Goal: Task Accomplishment & Management: Use online tool/utility

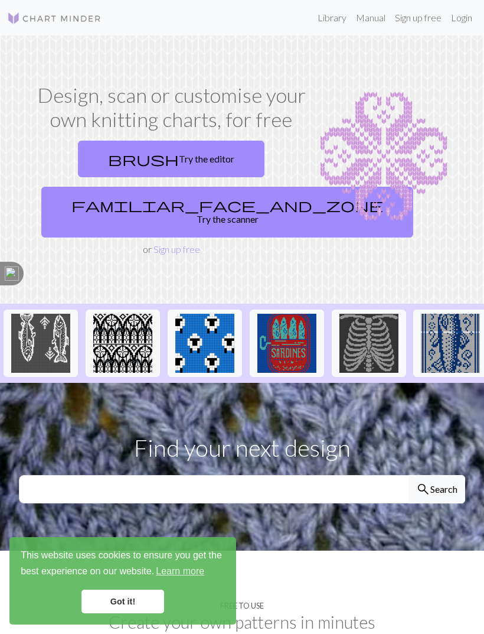
click at [467, 14] on link "Login" at bounding box center [462, 18] width 31 height 24
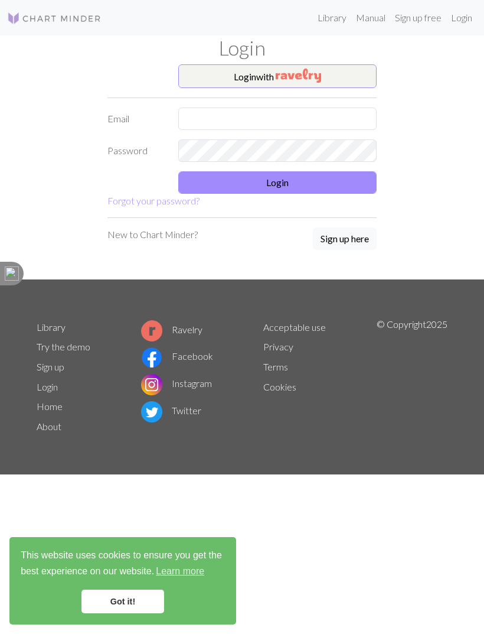
click at [330, 73] on button "Login with" at bounding box center [277, 76] width 198 height 24
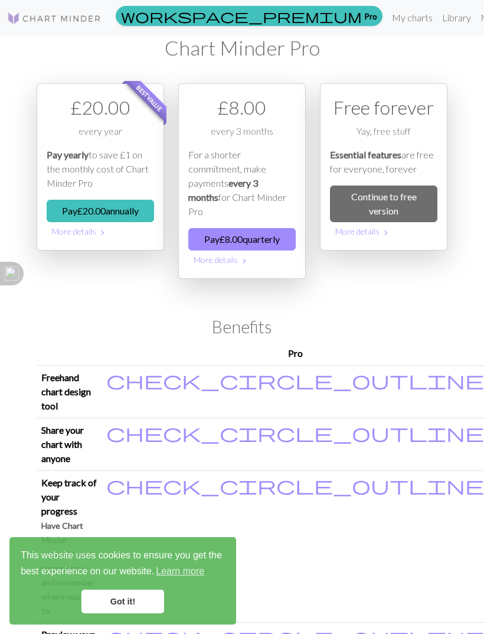
click at [132, 594] on link "Got it!" at bounding box center [123, 602] width 83 height 24
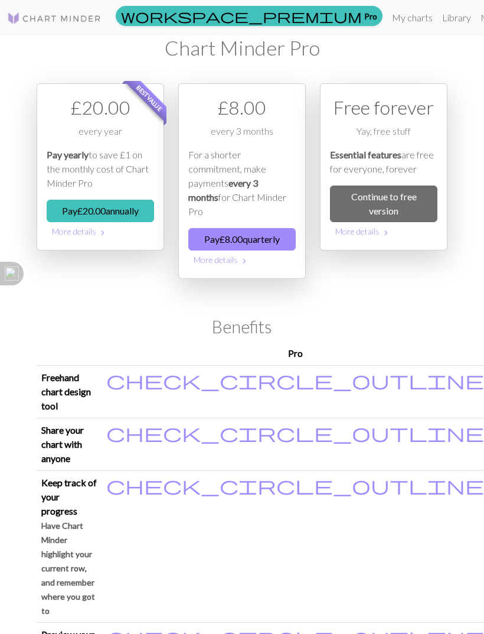
click at [388, 15] on link "My charts" at bounding box center [413, 18] width 50 height 24
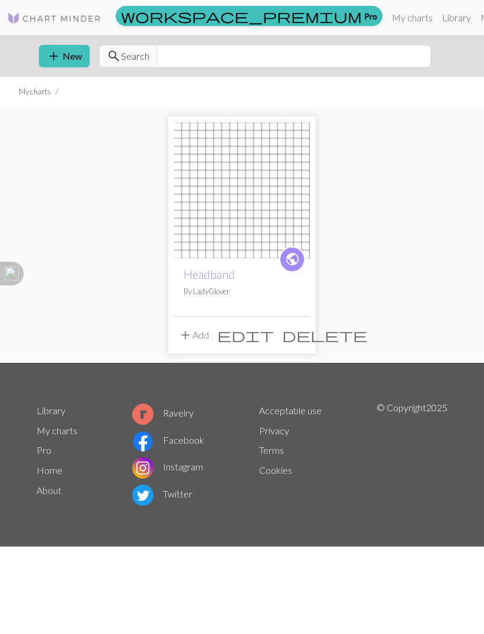
click at [271, 204] on img at bounding box center [242, 190] width 136 height 136
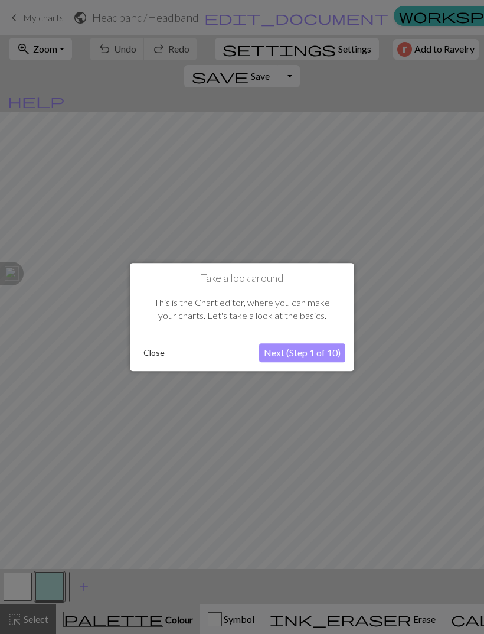
click at [157, 347] on button "Close" at bounding box center [154, 353] width 31 height 18
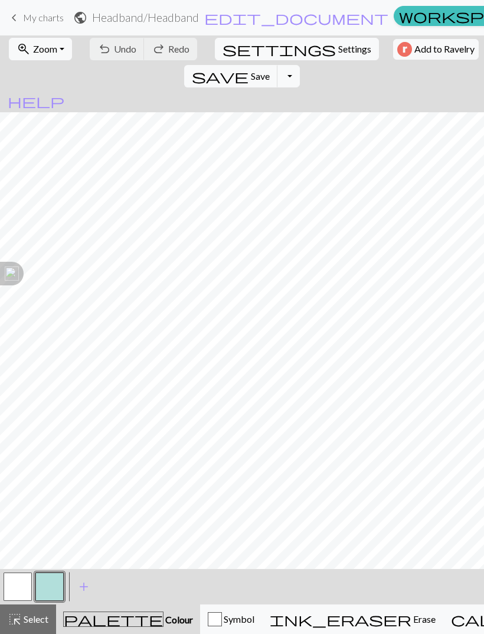
click at [52, 45] on span "Zoom" at bounding box center [45, 48] width 24 height 11
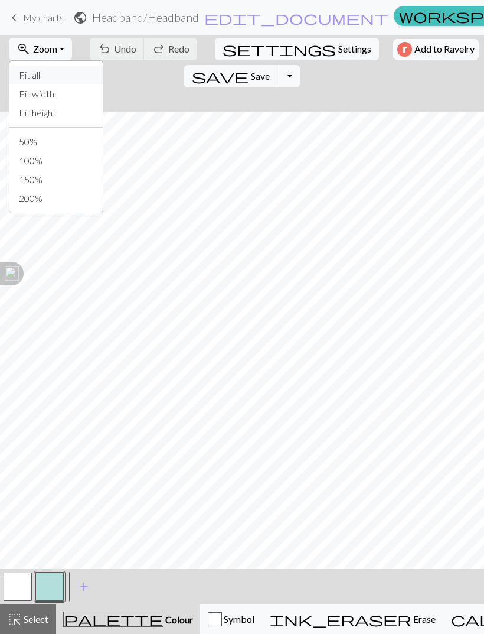
click at [51, 73] on button "Fit all" at bounding box center [55, 75] width 93 height 19
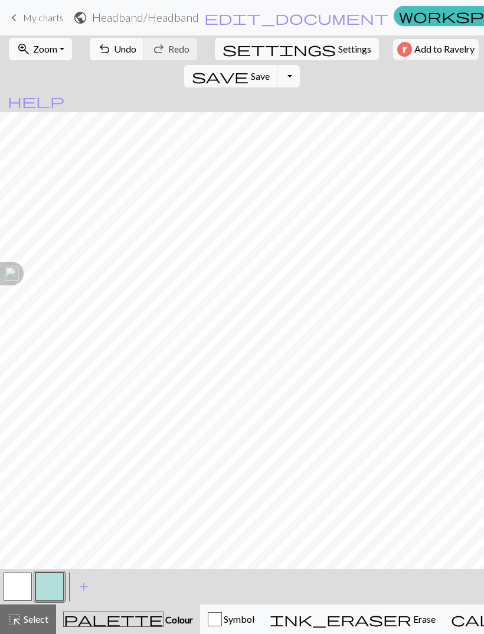
click at [106, 46] on button "undo Undo Undo" at bounding box center [117, 49] width 55 height 22
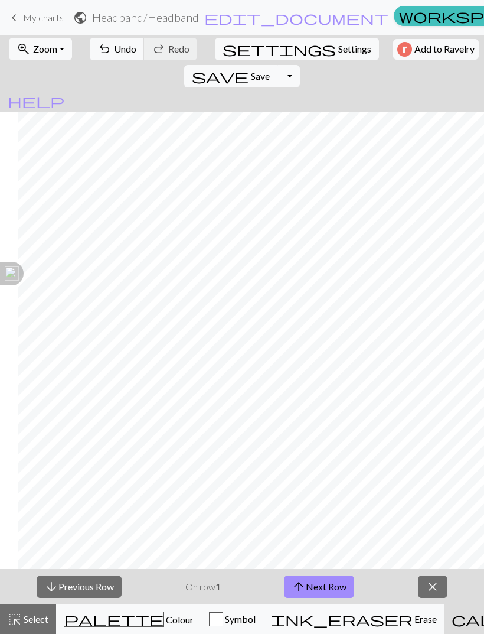
scroll to position [0, 188]
click at [31, 14] on span "My charts" at bounding box center [43, 17] width 41 height 11
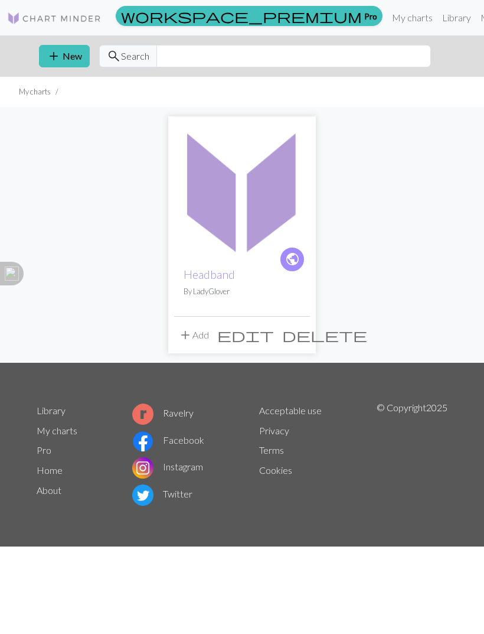
click at [295, 256] on span "public" at bounding box center [292, 259] width 15 height 18
click at [269, 183] on img at bounding box center [242, 190] width 136 height 136
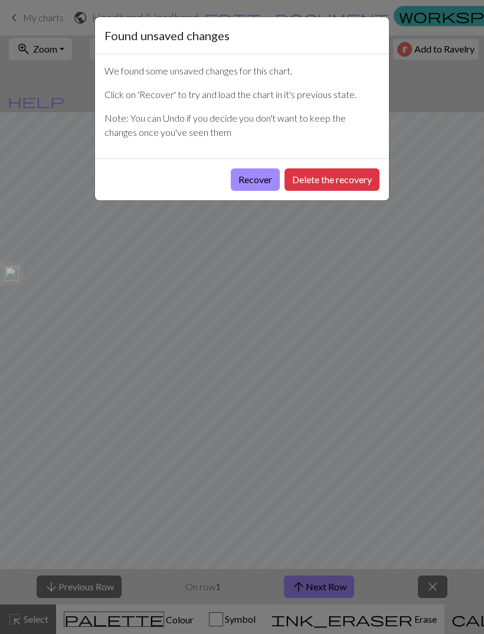
click at [351, 180] on button "Delete the recovery" at bounding box center [332, 179] width 95 height 22
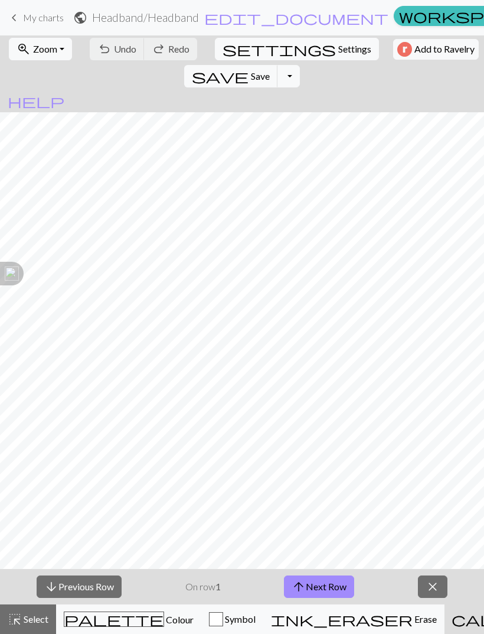
scroll to position [0, 2074]
